Goal: Task Accomplishment & Management: Use online tool/utility

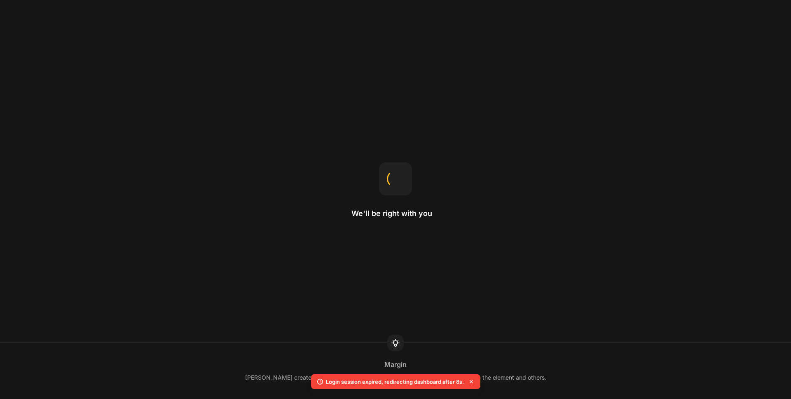
click at [472, 383] on icon at bounding box center [471, 381] width 8 height 8
click at [472, 382] on icon at bounding box center [470, 381] width 3 height 3
